Goal: Navigation & Orientation: Find specific page/section

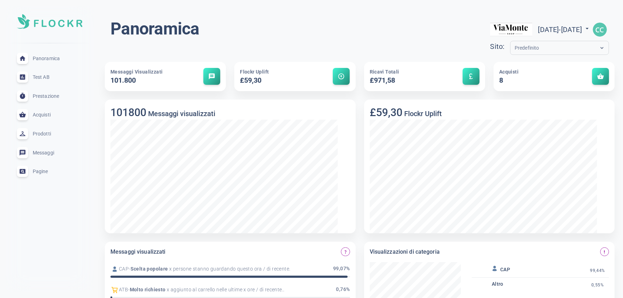
click at [401, 8] on div "Panoramica [DATE] - [DATE] menu Sito: Predefinito Messaggi visualizzati 101.800…" at bounding box center [359, 283] width 526 height 555
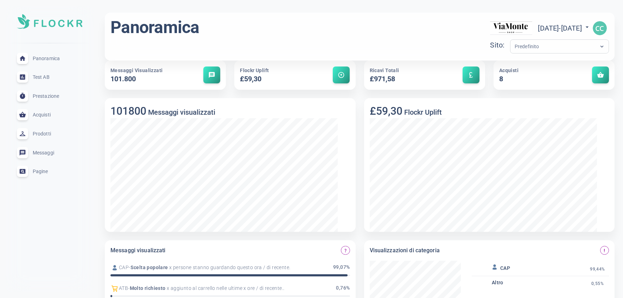
click at [54, 155] on font "Messaggi" at bounding box center [43, 153] width 21 height 6
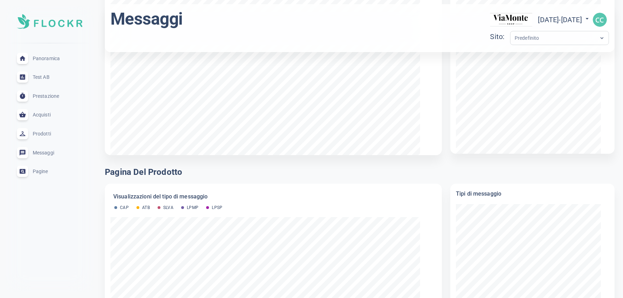
scroll to position [554, 0]
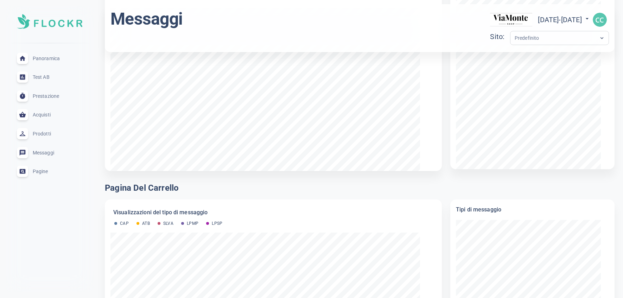
click at [51, 155] on font "Messaggi" at bounding box center [43, 153] width 21 height 6
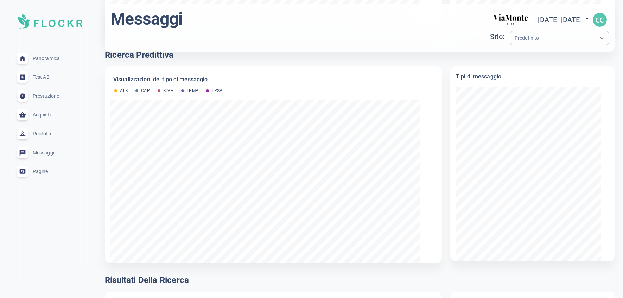
scroll to position [0, 0]
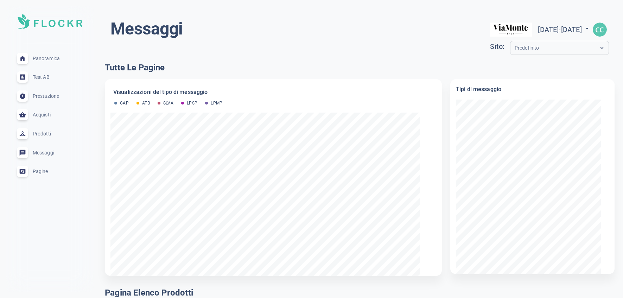
click at [498, 51] on input "text" at bounding box center [542, 48] width 56 height 8
click at [320, 73] on h4 "Tutte le pagine" at bounding box center [359, 68] width 509 height 12
click at [54, 155] on font "Messaggi" at bounding box center [43, 153] width 21 height 6
click at [54, 61] on font "Panoramica" at bounding box center [46, 59] width 27 height 6
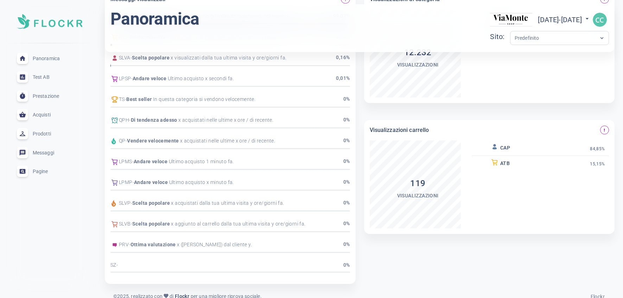
scroll to position [184, 0]
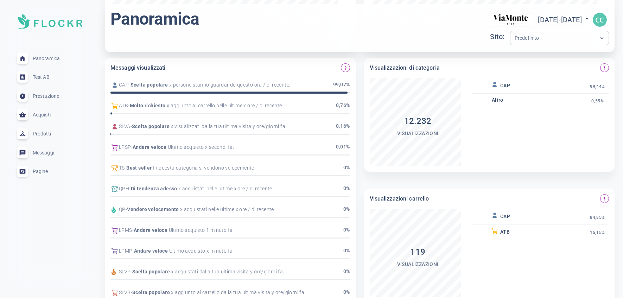
click at [43, 80] on font "Test AB" at bounding box center [41, 77] width 17 height 6
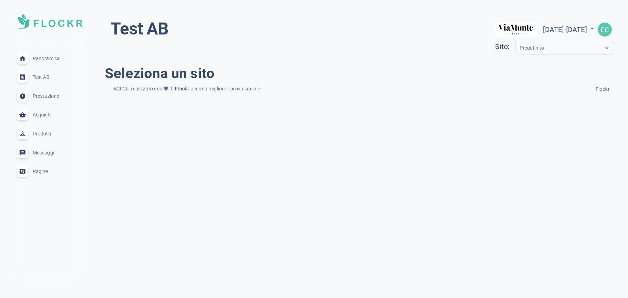
click at [52, 61] on font "Panoramica" at bounding box center [46, 59] width 27 height 6
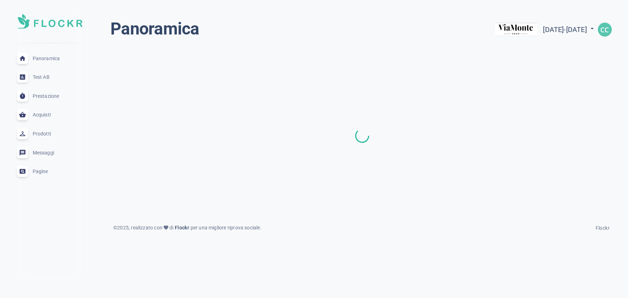
click at [50, 136] on font "Prodotti" at bounding box center [42, 134] width 18 height 6
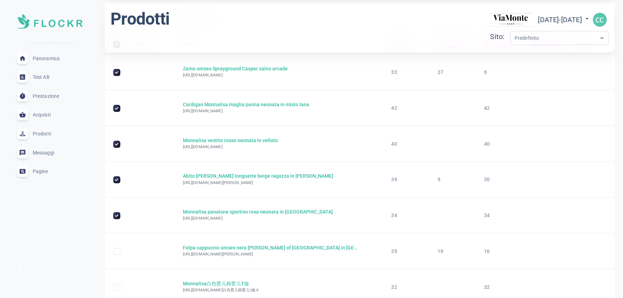
scroll to position [302, 0]
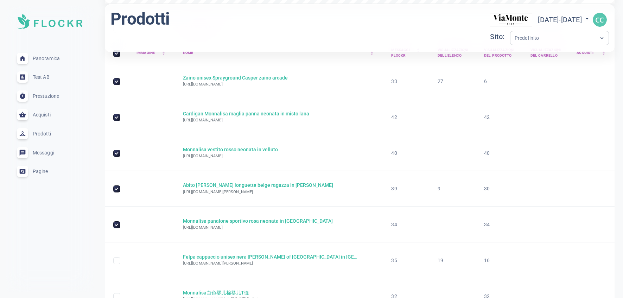
click at [46, 155] on font "Messaggi" at bounding box center [43, 153] width 21 height 6
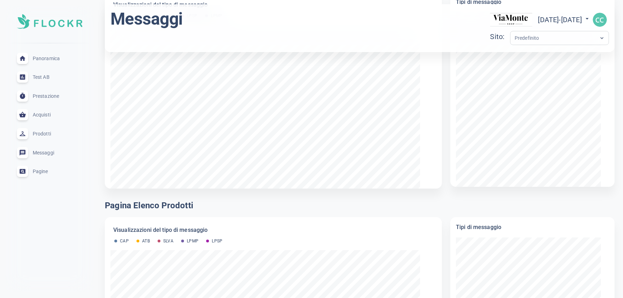
scroll to position [123, 0]
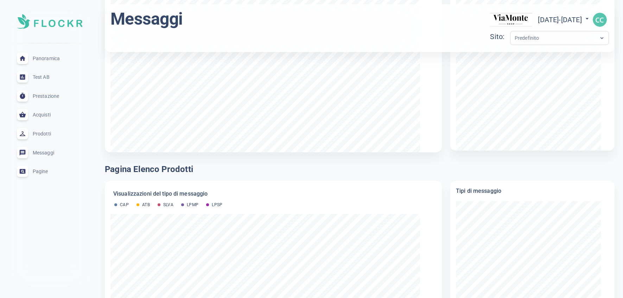
click at [185, 174] on font "Pagina elenco prodotti" at bounding box center [149, 169] width 88 height 10
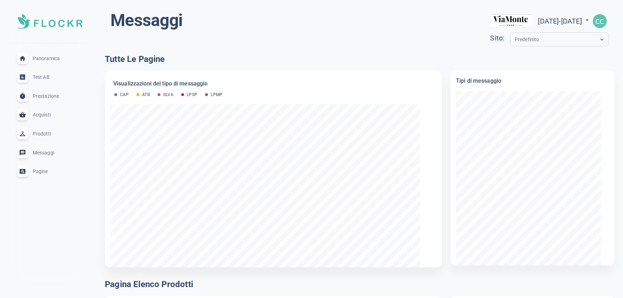
scroll to position [0, 0]
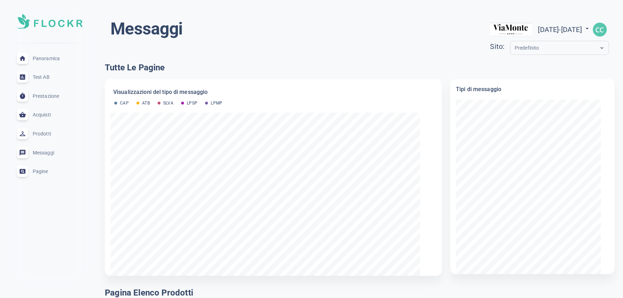
click at [54, 155] on font "Messaggi" at bounding box center [43, 153] width 21 height 6
click at [498, 52] on input "text" at bounding box center [542, 48] width 56 height 8
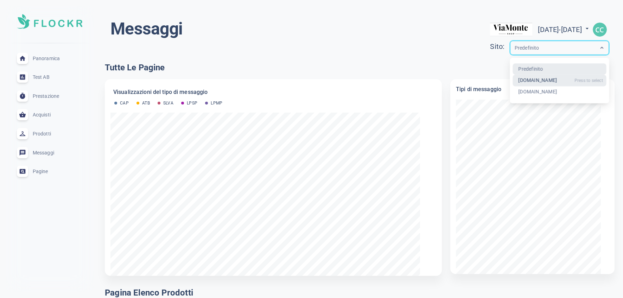
click at [498, 83] on font "[DOMAIN_NAME]" at bounding box center [537, 80] width 39 height 6
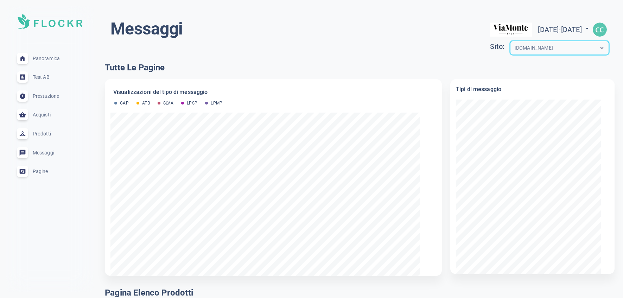
click at [342, 72] on h4 "Tutte le pagine" at bounding box center [359, 68] width 509 height 12
click at [498, 50] on input "text" at bounding box center [542, 48] width 56 height 8
click at [498, 98] on div "[DOMAIN_NAME]" at bounding box center [559, 92] width 94 height 12
click at [498, 51] on font "[DOMAIN_NAME]" at bounding box center [533, 48] width 38 height 6
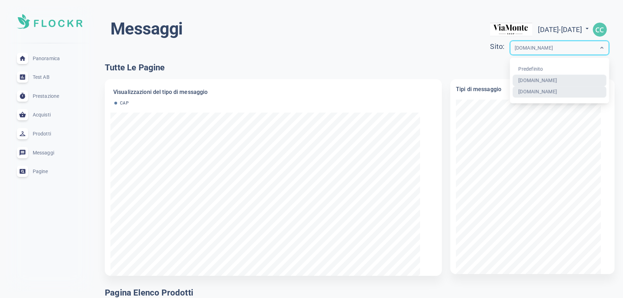
drag, startPoint x: 437, startPoint y: 89, endPoint x: 273, endPoint y: 73, distance: 164.6
click at [498, 83] on font "[DOMAIN_NAME]" at bounding box center [537, 80] width 39 height 6
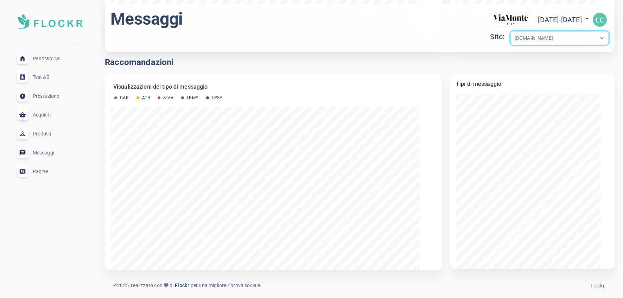
scroll to position [1334, 0]
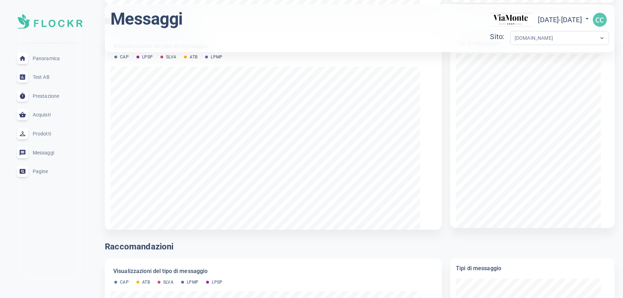
scroll to position [1107, 0]
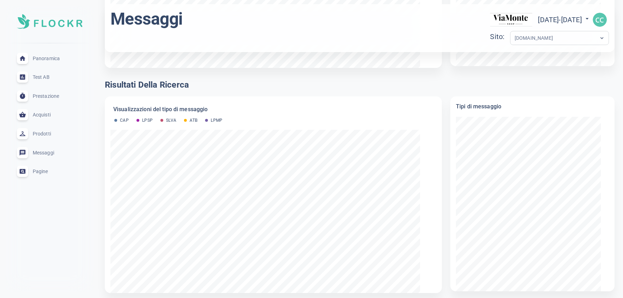
click at [48, 174] on font "Pagine" at bounding box center [40, 171] width 15 height 6
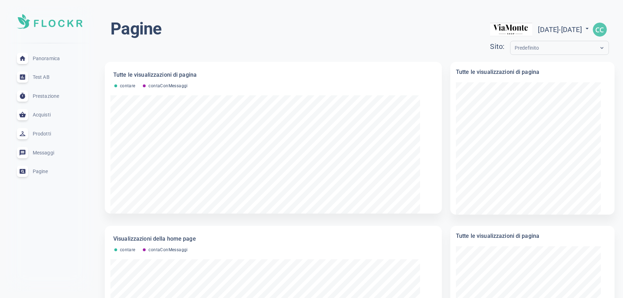
click at [264, 35] on div "Pagine [DATE] - [DATE] menu Sito: Predefinito" at bounding box center [359, 37] width 498 height 39
click at [54, 155] on font "Messaggi" at bounding box center [43, 153] width 21 height 6
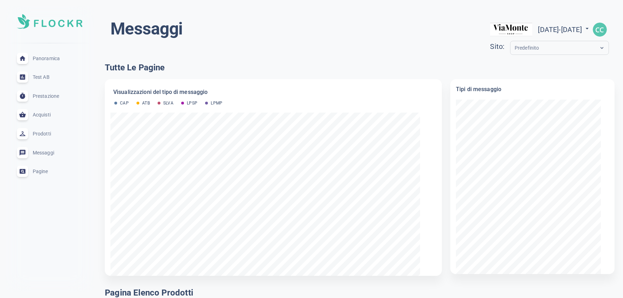
drag, startPoint x: 148, startPoint y: 115, endPoint x: 165, endPoint y: 112, distance: 16.5
click at [129, 105] on font "CAP" at bounding box center [124, 103] width 9 height 5
click at [174, 105] on font "SLVA" at bounding box center [168, 103] width 11 height 5
click at [198, 105] on font "LPSP" at bounding box center [192, 103] width 11 height 5
click at [223, 105] on font "LPMP" at bounding box center [217, 103] width 12 height 5
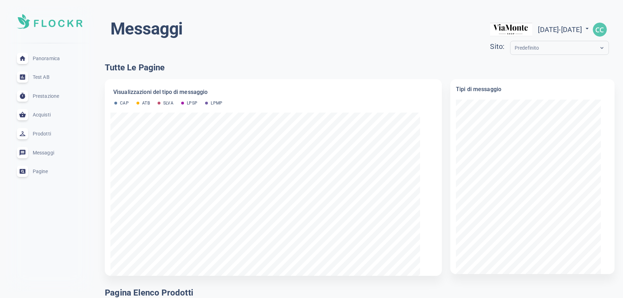
click at [154, 107] on div "ATB" at bounding box center [143, 102] width 21 height 7
click at [150, 105] on font "ATB" at bounding box center [146, 103] width 8 height 5
click at [198, 105] on font "LPSP" at bounding box center [192, 103] width 11 height 5
drag, startPoint x: 232, startPoint y: 115, endPoint x: 237, endPoint y: 114, distance: 5.4
click at [198, 105] on font "LPSP" at bounding box center [192, 103] width 11 height 5
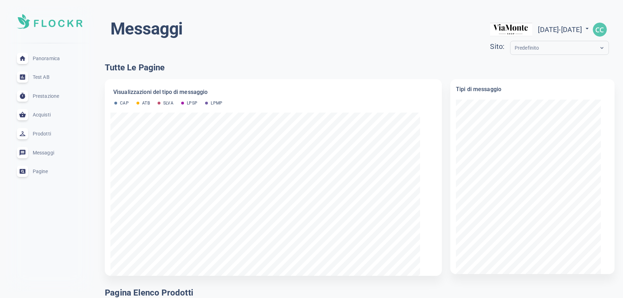
click at [223, 105] on font "LPMP" at bounding box center [217, 103] width 12 height 5
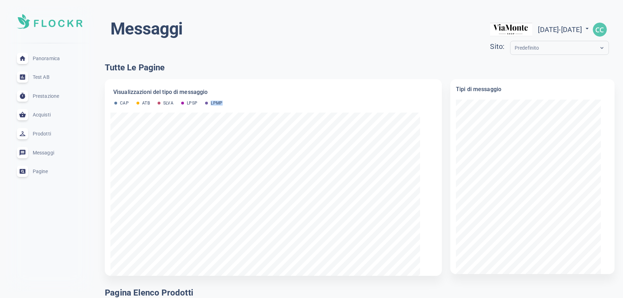
click at [223, 105] on font "LPMP" at bounding box center [217, 103] width 12 height 5
click at [198, 105] on font "LPSP" at bounding box center [192, 103] width 11 height 5
click at [160, 104] on icon at bounding box center [158, 103] width 3 height 3
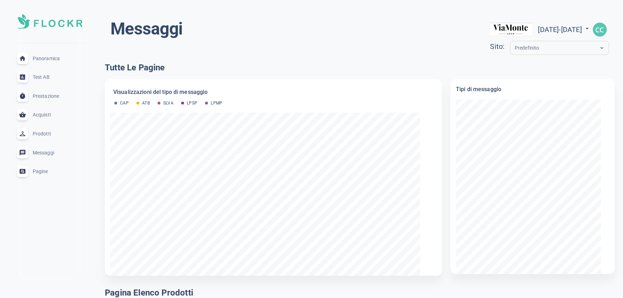
click at [160, 104] on icon at bounding box center [158, 103] width 3 height 3
click at [129, 105] on font "CAP" at bounding box center [124, 103] width 9 height 5
click at [284, 62] on header "Messaggi [DATE] - [DATE] menu Sito: Predefinito" at bounding box center [359, 38] width 509 height 48
click at [498, 52] on div "Predefinito" at bounding box center [552, 48] width 85 height 8
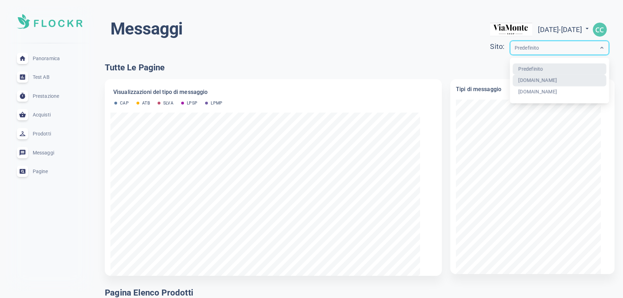
click at [498, 83] on font "[DOMAIN_NAME]" at bounding box center [537, 80] width 39 height 6
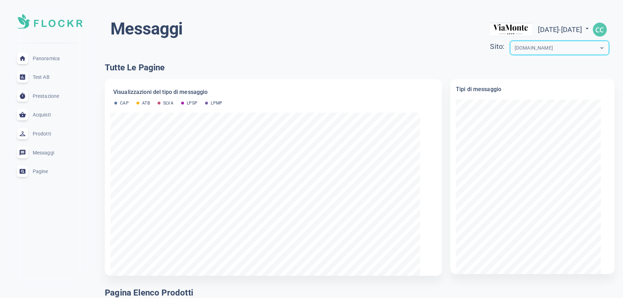
click at [54, 155] on font "Messaggi" at bounding box center [43, 153] width 21 height 6
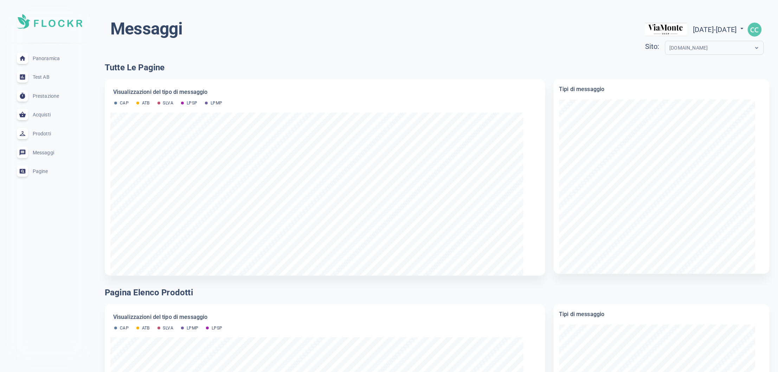
click at [51, 136] on font "Prodotti" at bounding box center [42, 134] width 18 height 6
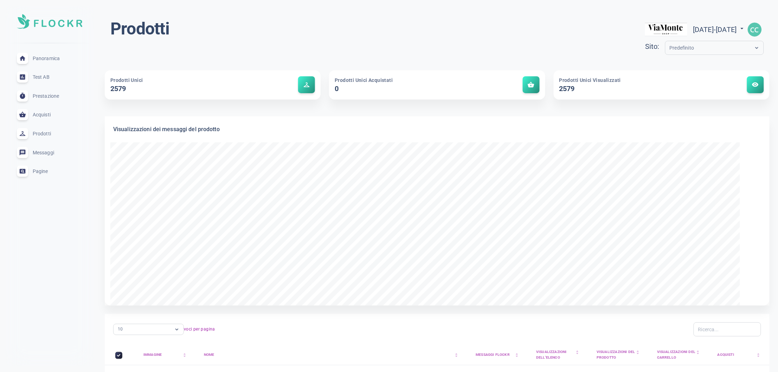
click at [46, 174] on font "Pagine" at bounding box center [40, 171] width 15 height 6
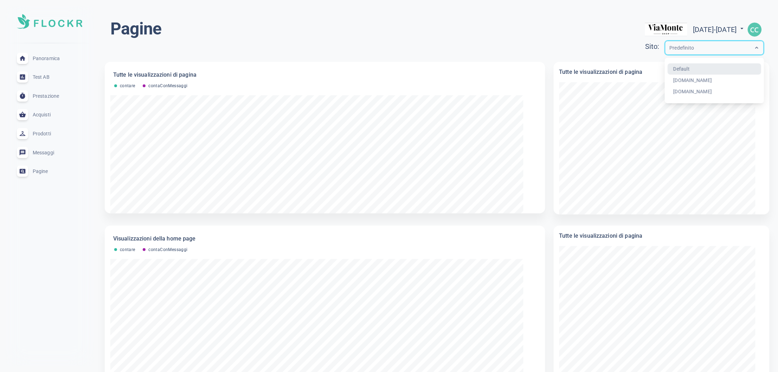
click at [498, 47] on input "text" at bounding box center [698, 48] width 56 height 8
click at [498, 83] on font "[DOMAIN_NAME]" at bounding box center [692, 80] width 39 height 6
click at [416, 37] on div "Pagine [DATE] - [DATE] menu Sito: opzione [DOMAIN_NAME], selezionata. Select is…" at bounding box center [436, 37] width 653 height 39
click at [342, 16] on header "Pagine [DATE] - [DATE] menu Sito: [DOMAIN_NAME]" at bounding box center [437, 38] width 665 height 48
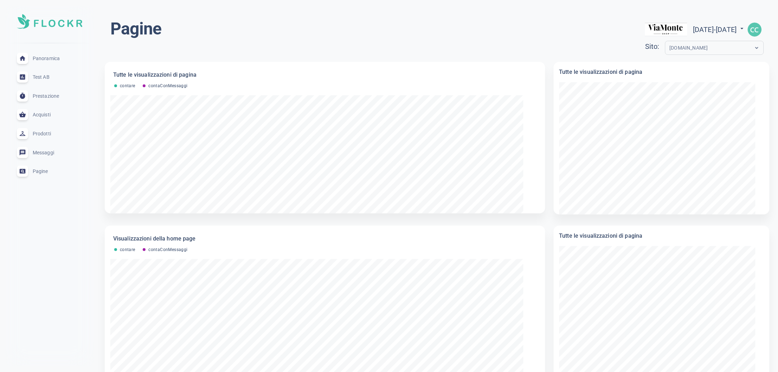
click at [332, 15] on header "Pagine [DATE] - [DATE] menu Sito: [DOMAIN_NAME]" at bounding box center [437, 38] width 665 height 48
click at [50, 80] on font "Test AB" at bounding box center [41, 77] width 17 height 6
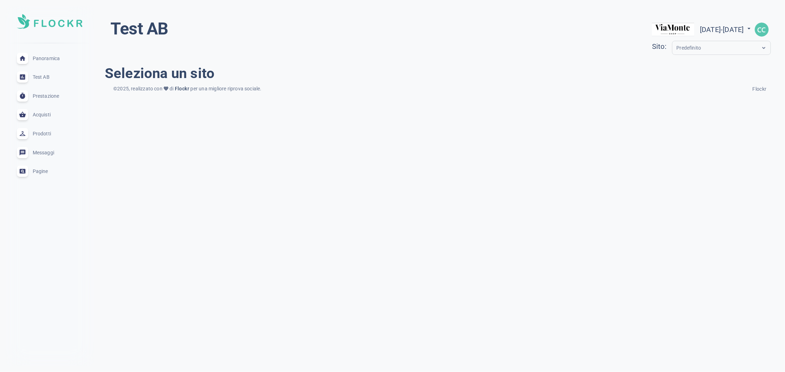
click at [50, 61] on font "Panoramica" at bounding box center [46, 59] width 27 height 6
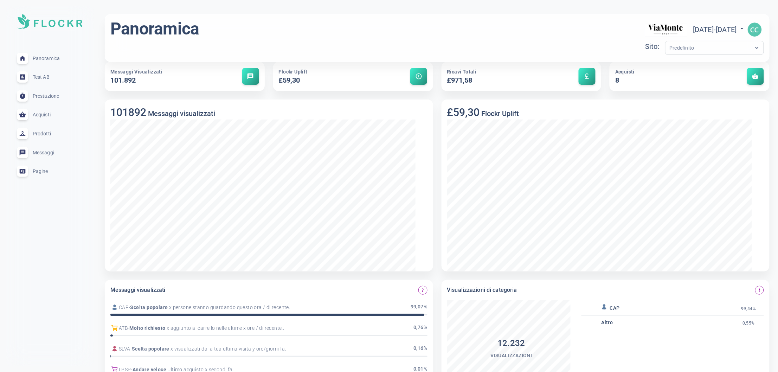
scroll to position [259, 0]
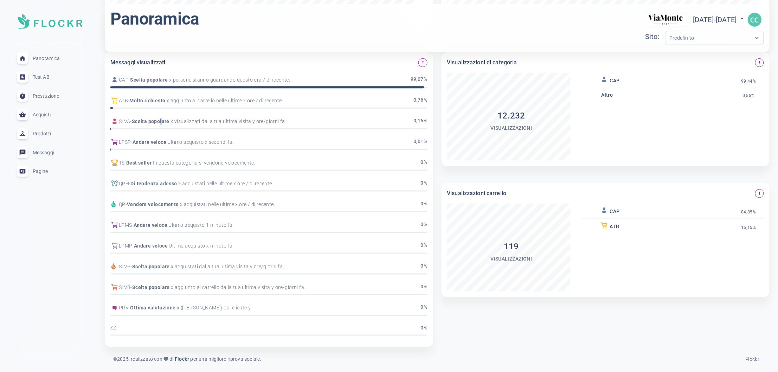
click at [169, 118] on font "Scelta popolare" at bounding box center [151, 121] width 38 height 6
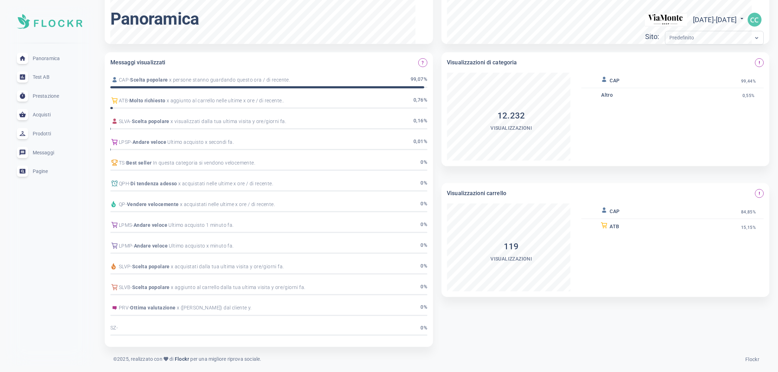
scroll to position [0, 0]
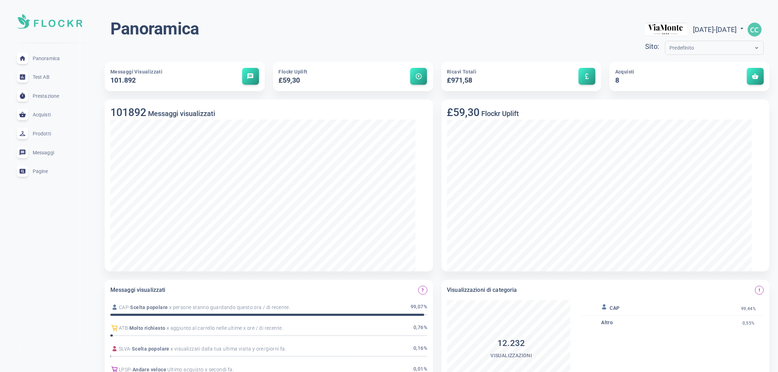
click at [166, 238] on font "Messaggi visualizzati" at bounding box center [137, 289] width 55 height 7
drag, startPoint x: 189, startPoint y: 306, endPoint x: 240, endPoint y: 311, distance: 50.5
click at [166, 238] on font "Messaggi visualizzati" at bounding box center [137, 289] width 55 height 7
click at [427, 238] on button "question_mark" at bounding box center [422, 290] width 9 height 9
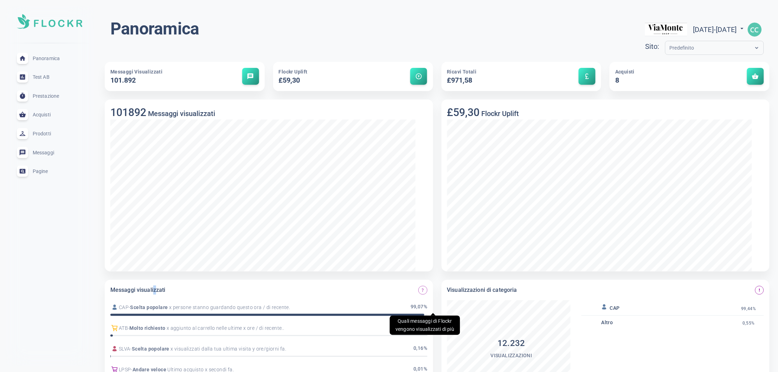
click at [425, 238] on span "question_mark" at bounding box center [423, 290] width 4 height 4
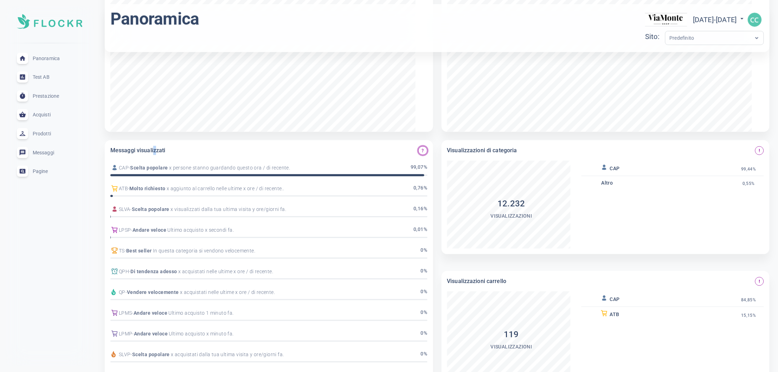
scroll to position [145, 0]
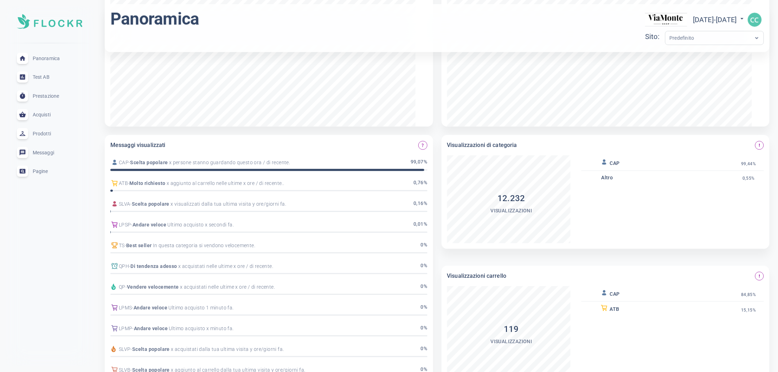
click at [169, 207] on font "Scelta popolare" at bounding box center [151, 204] width 38 height 6
click at [302, 214] on div "SLVA - Scelta popolare x visualizzati dalla tua ultima visita y ore/giorni fa. …" at bounding box center [268, 206] width 317 height 18
